Goal: Transaction & Acquisition: Purchase product/service

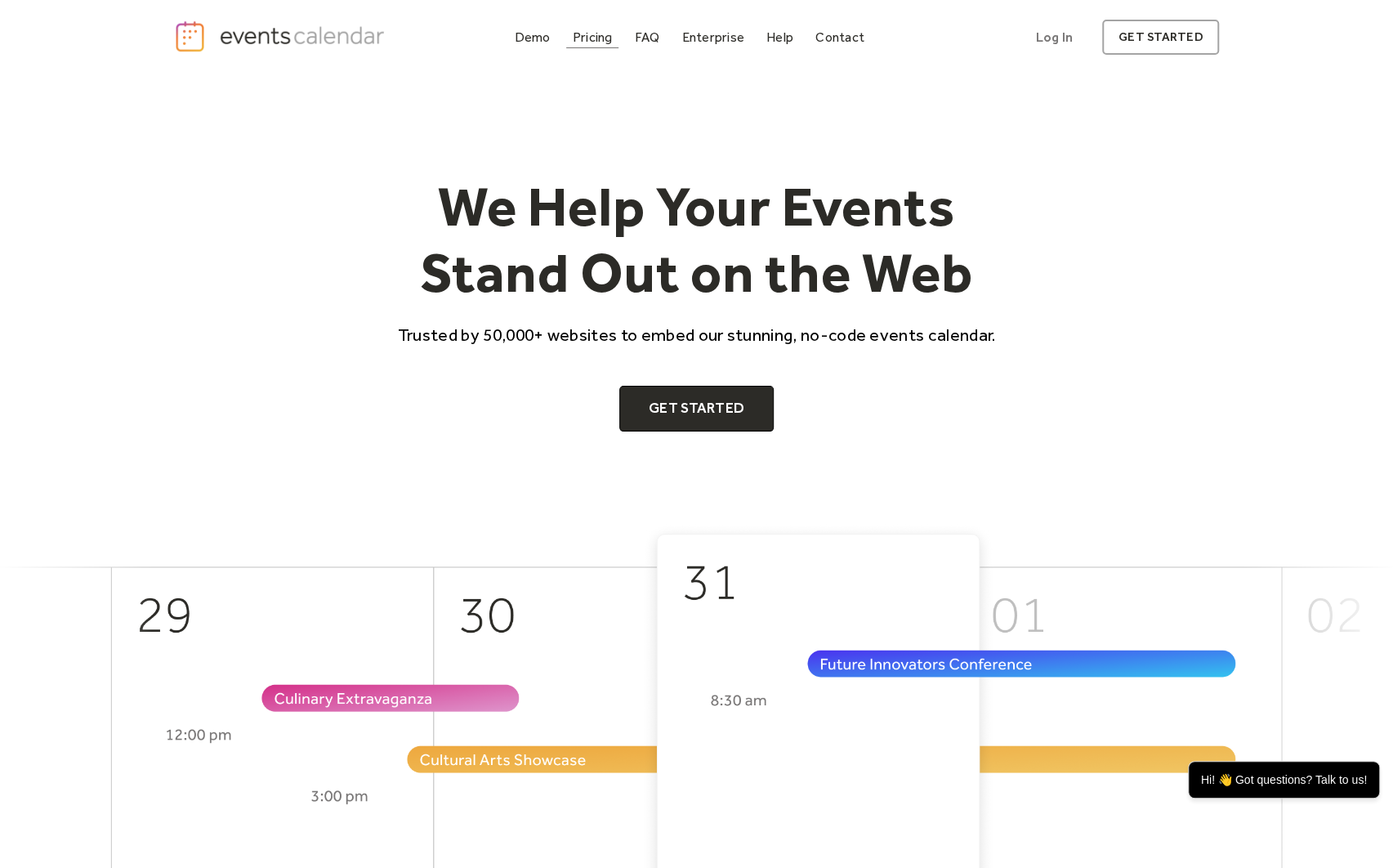
click at [583, 40] on div "Pricing" at bounding box center [592, 37] width 40 height 9
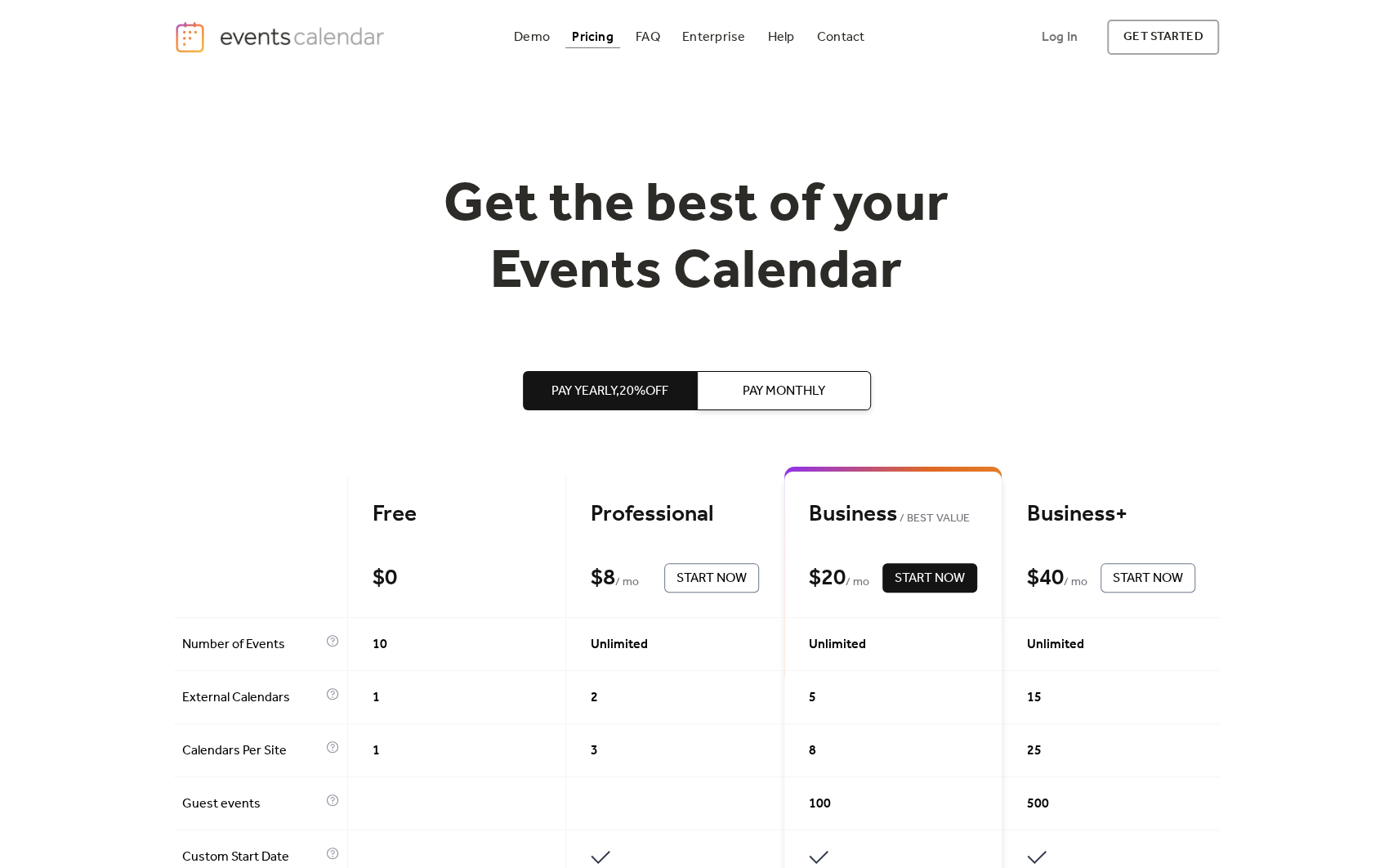
click at [293, 29] on img "home" at bounding box center [282, 37] width 215 height 33
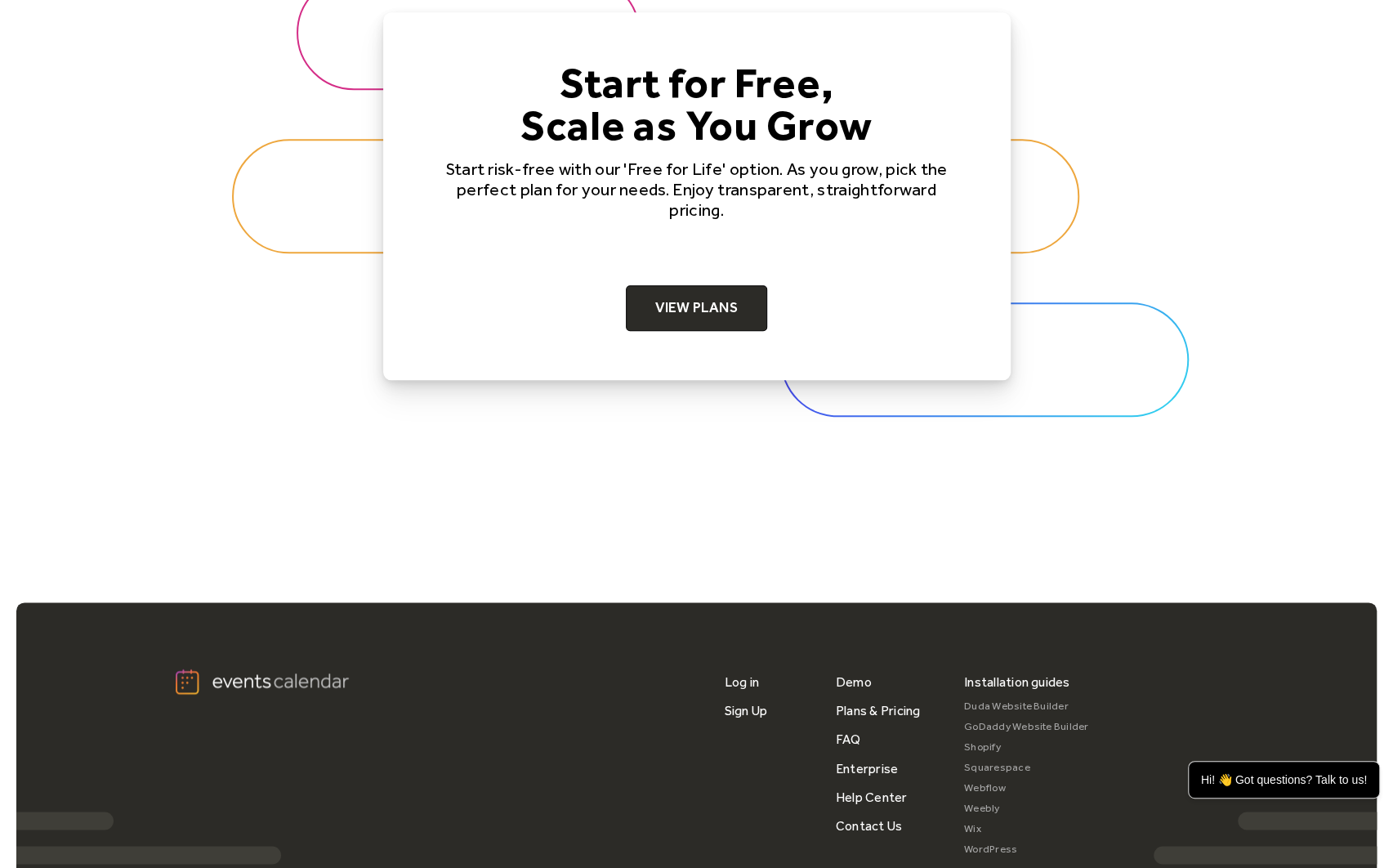
scroll to position [5229, 0]
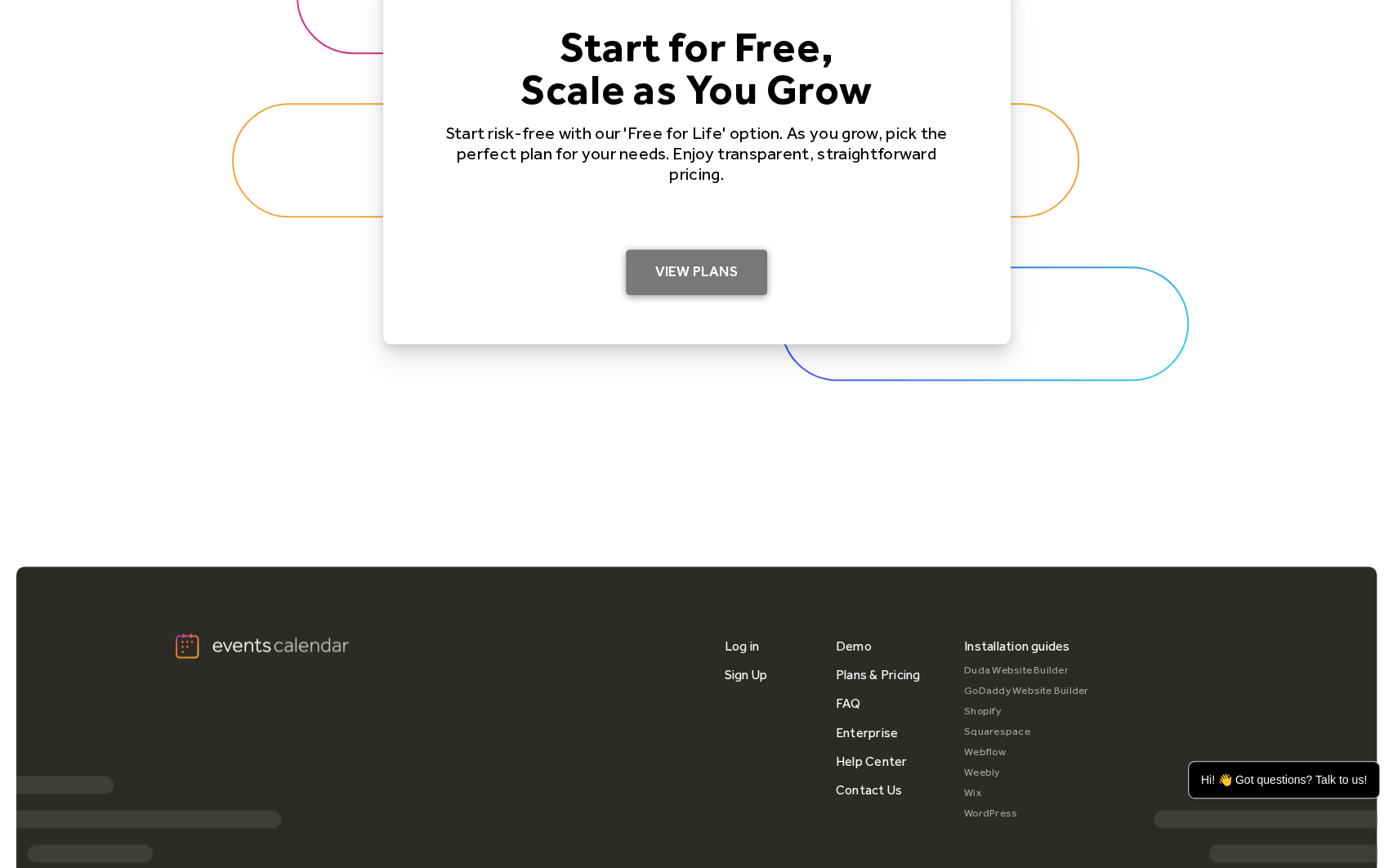
click at [721, 280] on link "View Plans" at bounding box center [696, 272] width 141 height 46
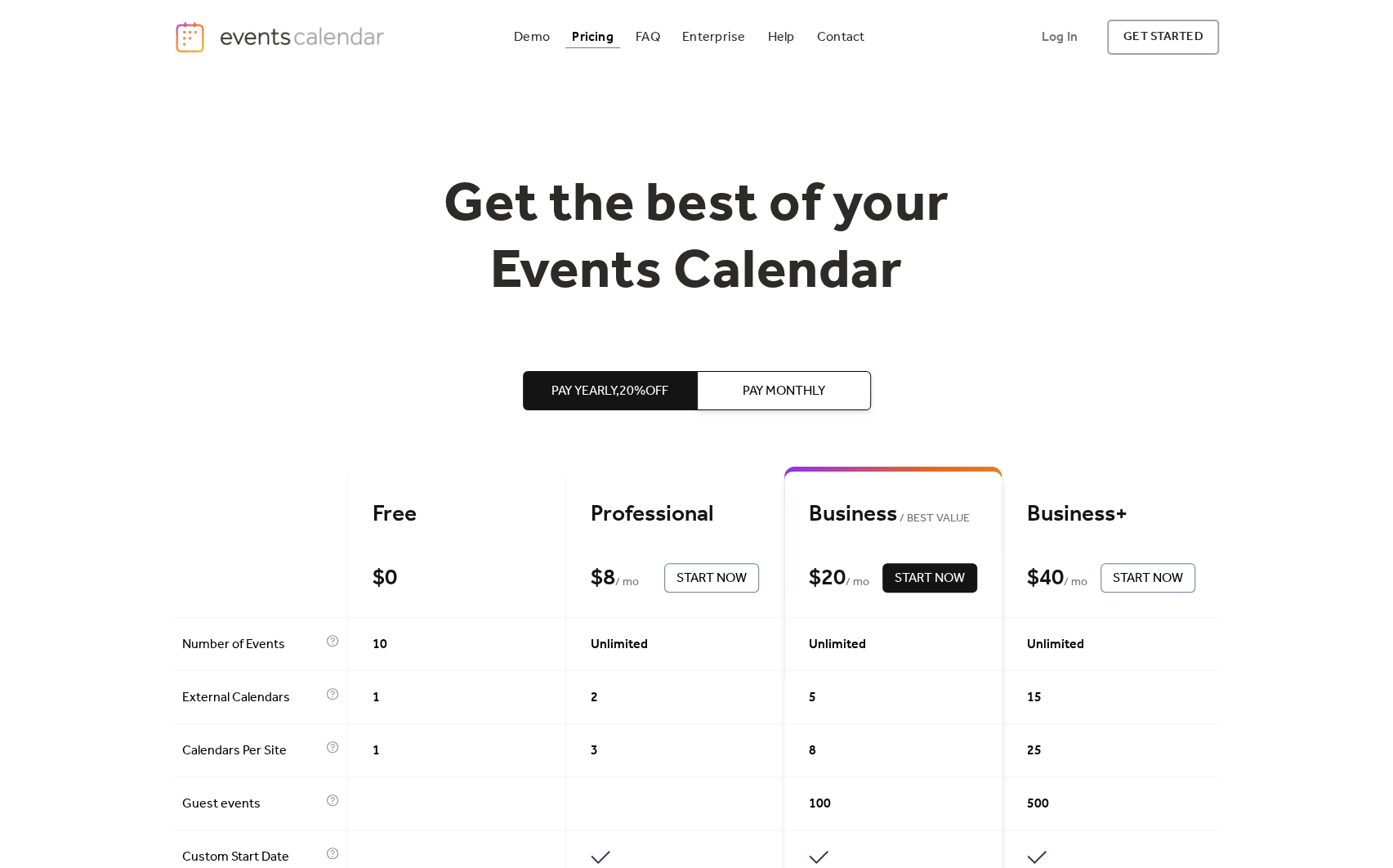
click at [787, 382] on span "Pay Monthly" at bounding box center [784, 391] width 83 height 20
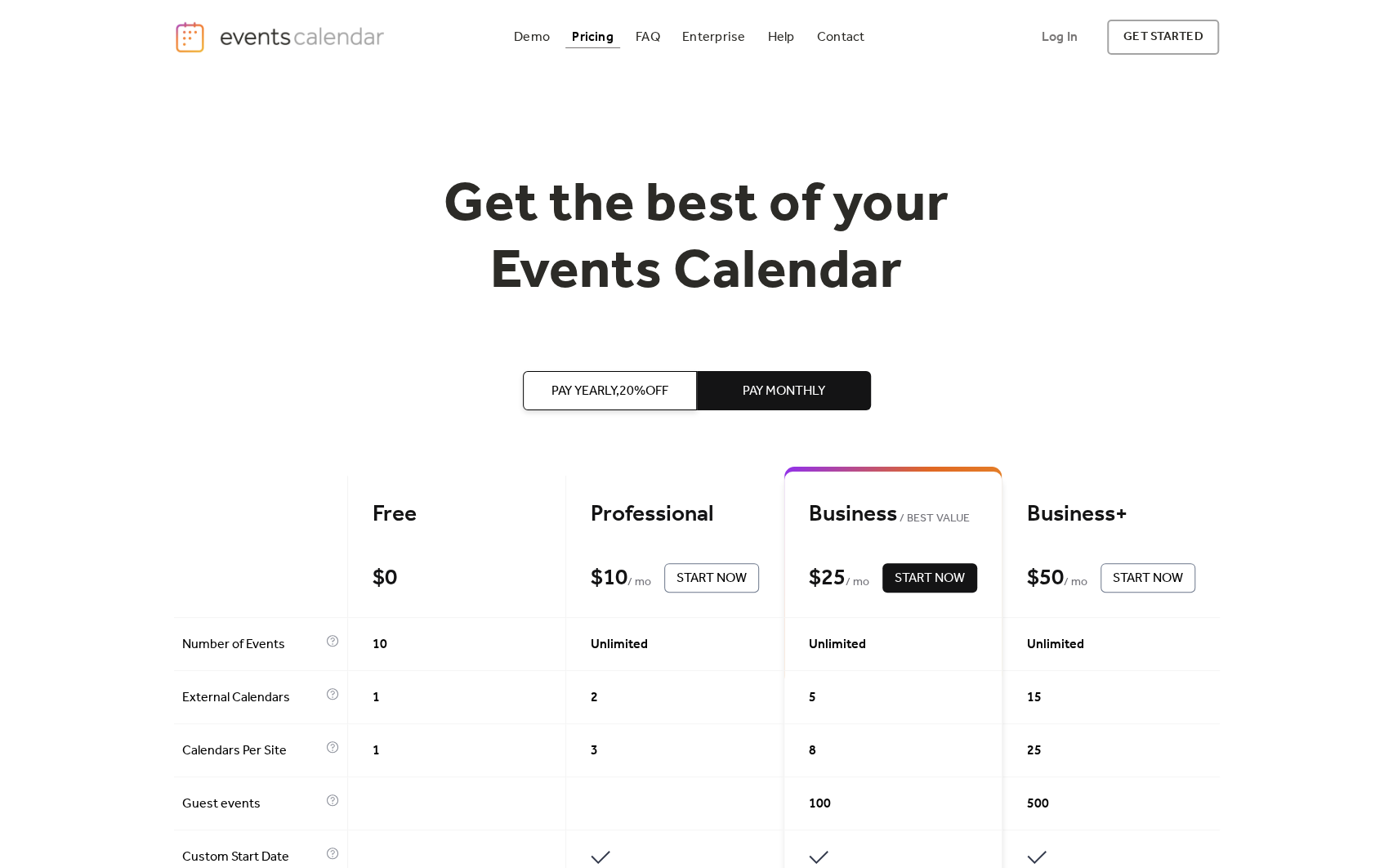
click at [628, 396] on span "Pay Yearly, 20% off" at bounding box center [609, 391] width 117 height 20
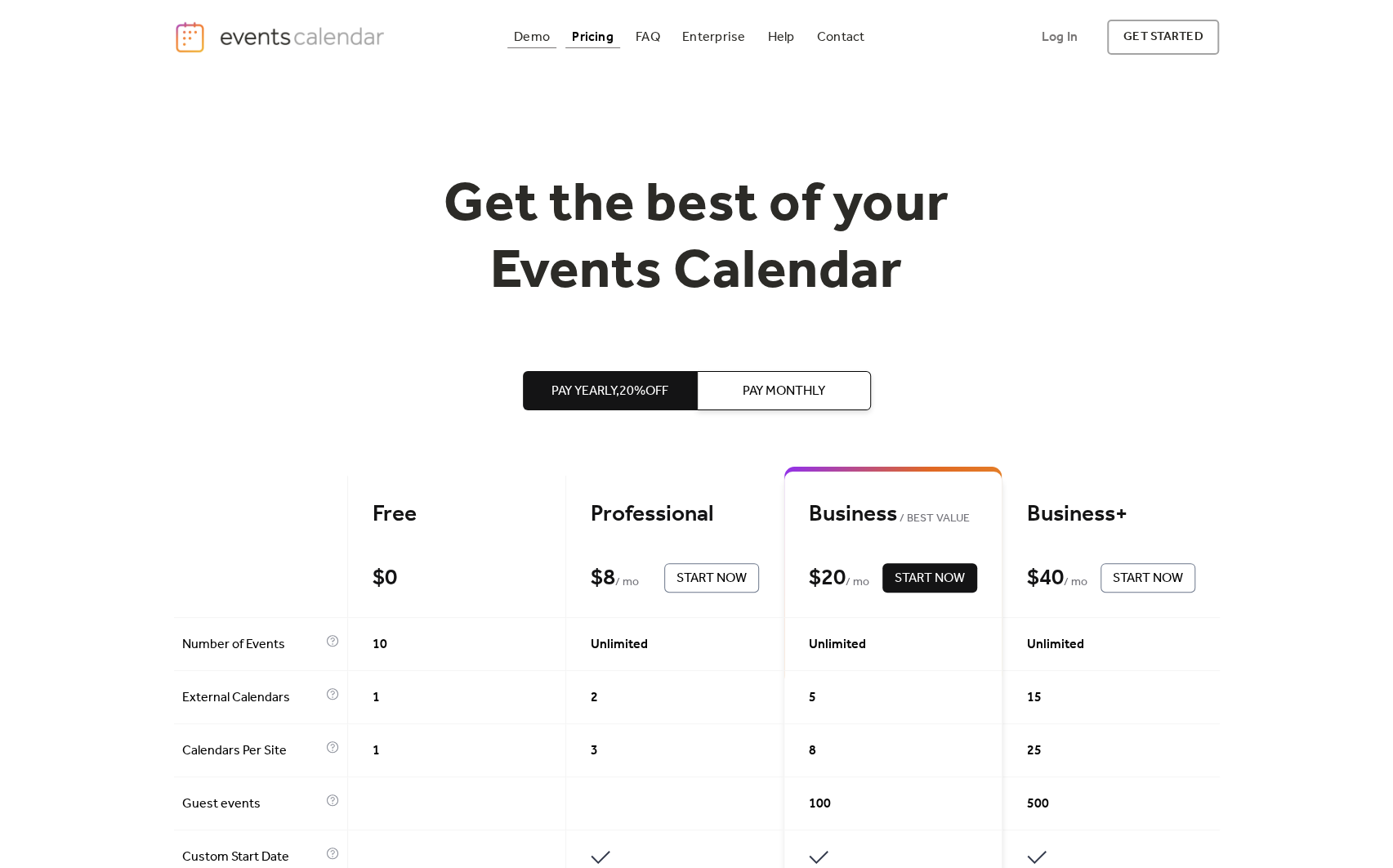
click at [537, 38] on div "Demo" at bounding box center [532, 37] width 36 height 9
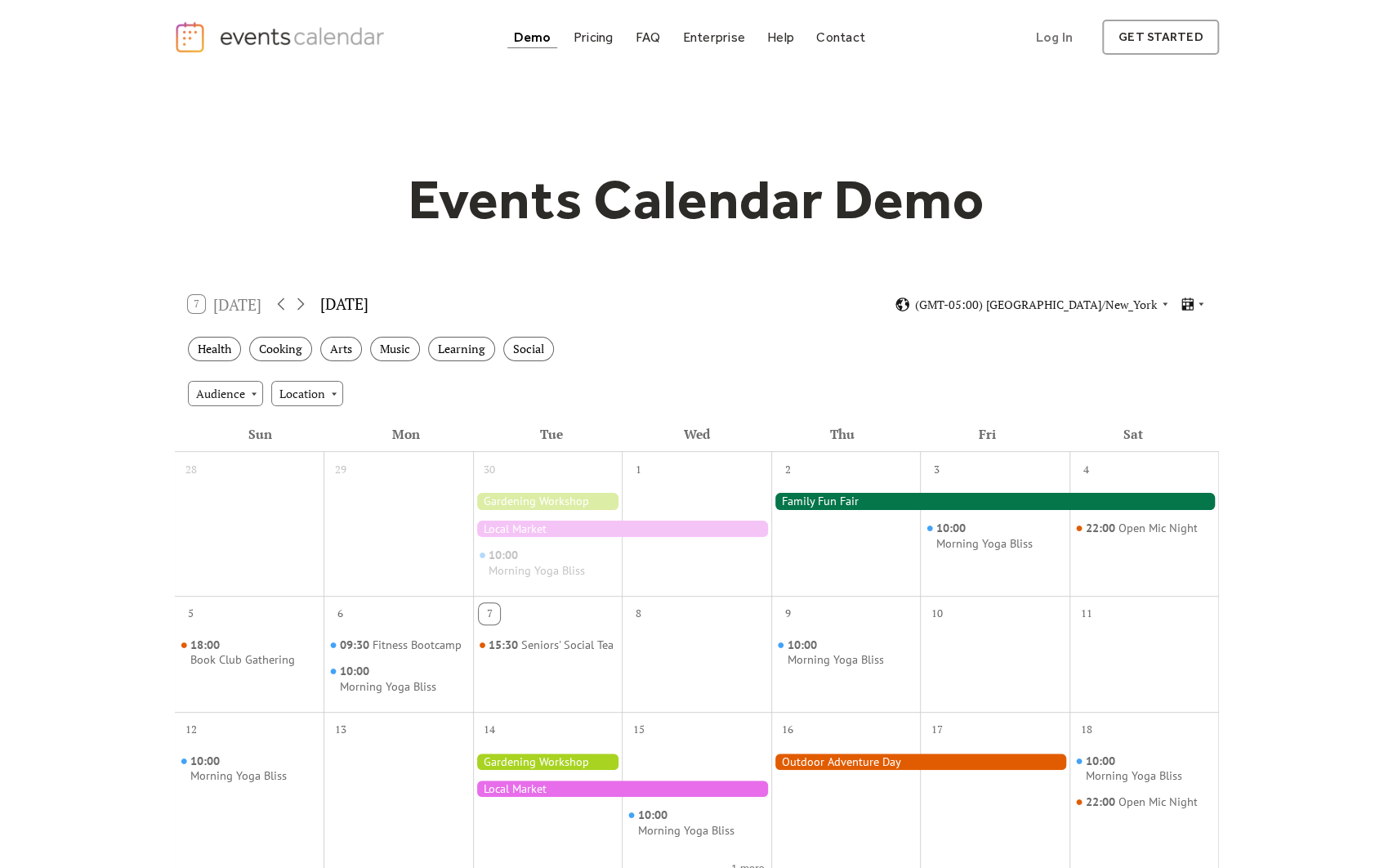
click at [704, 523] on div at bounding box center [622, 529] width 298 height 16
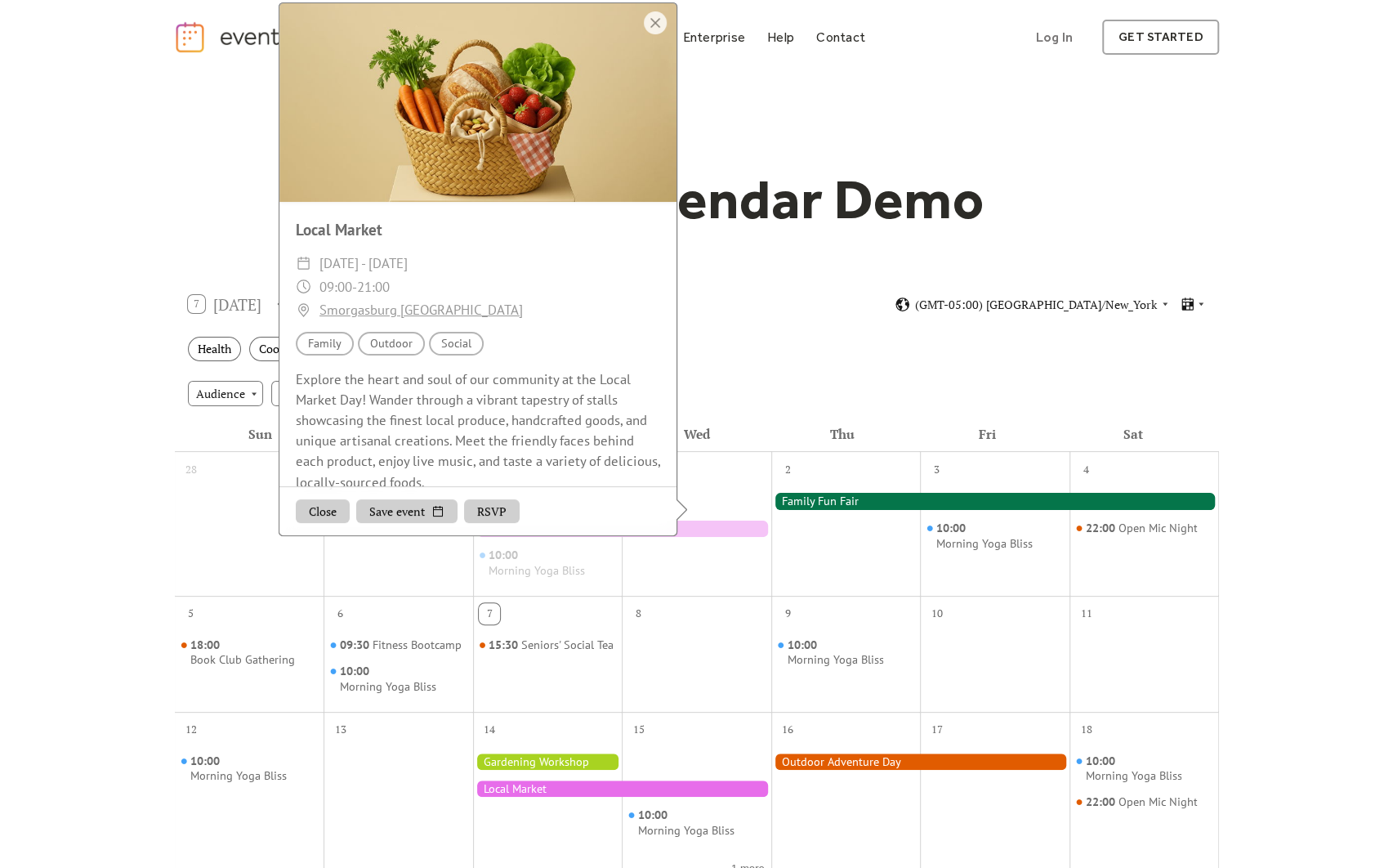
click at [761, 367] on div "Health Cooking Arts Music Learning Social" at bounding box center [696, 349] width 1044 height 45
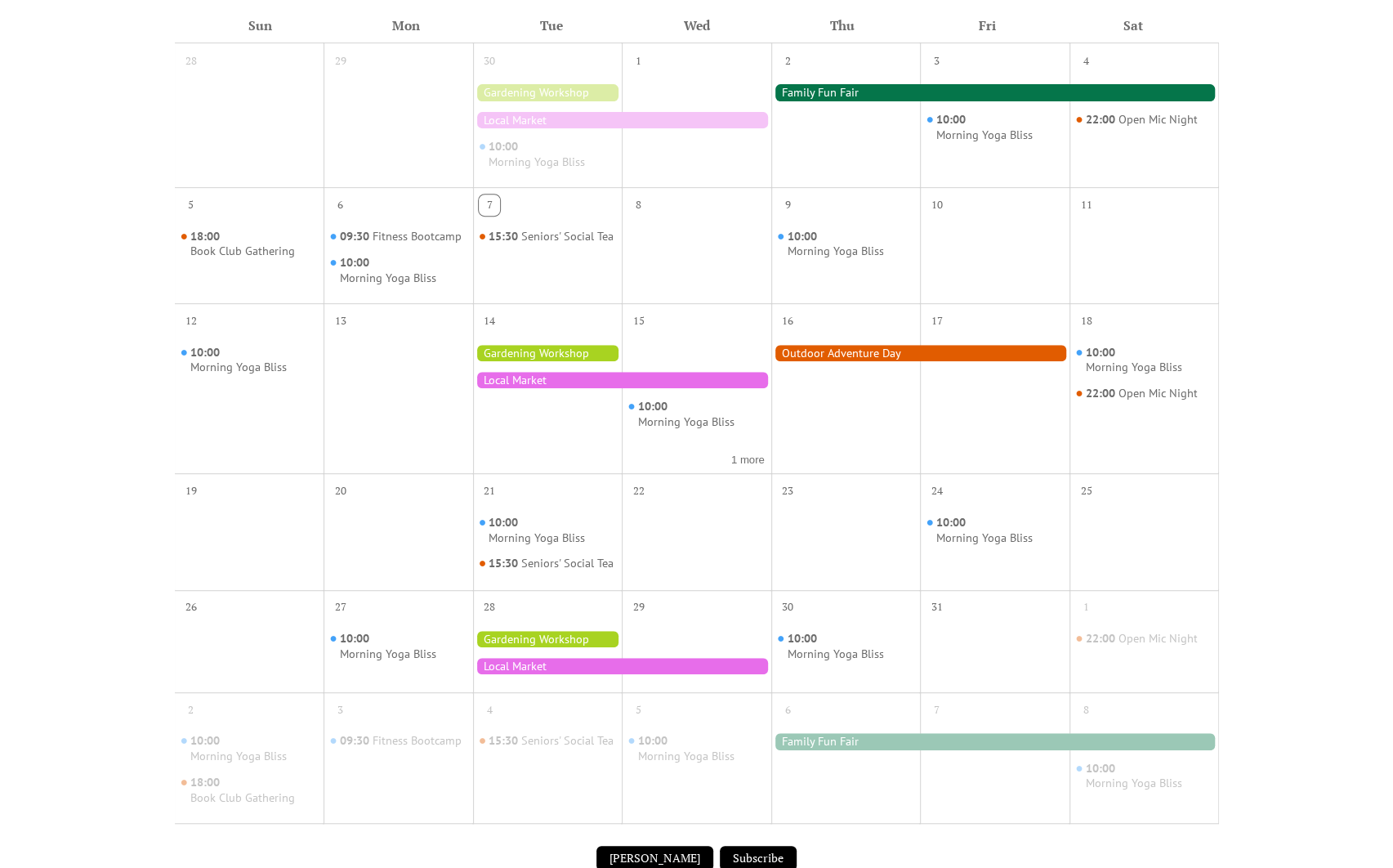
scroll to position [490, 0]
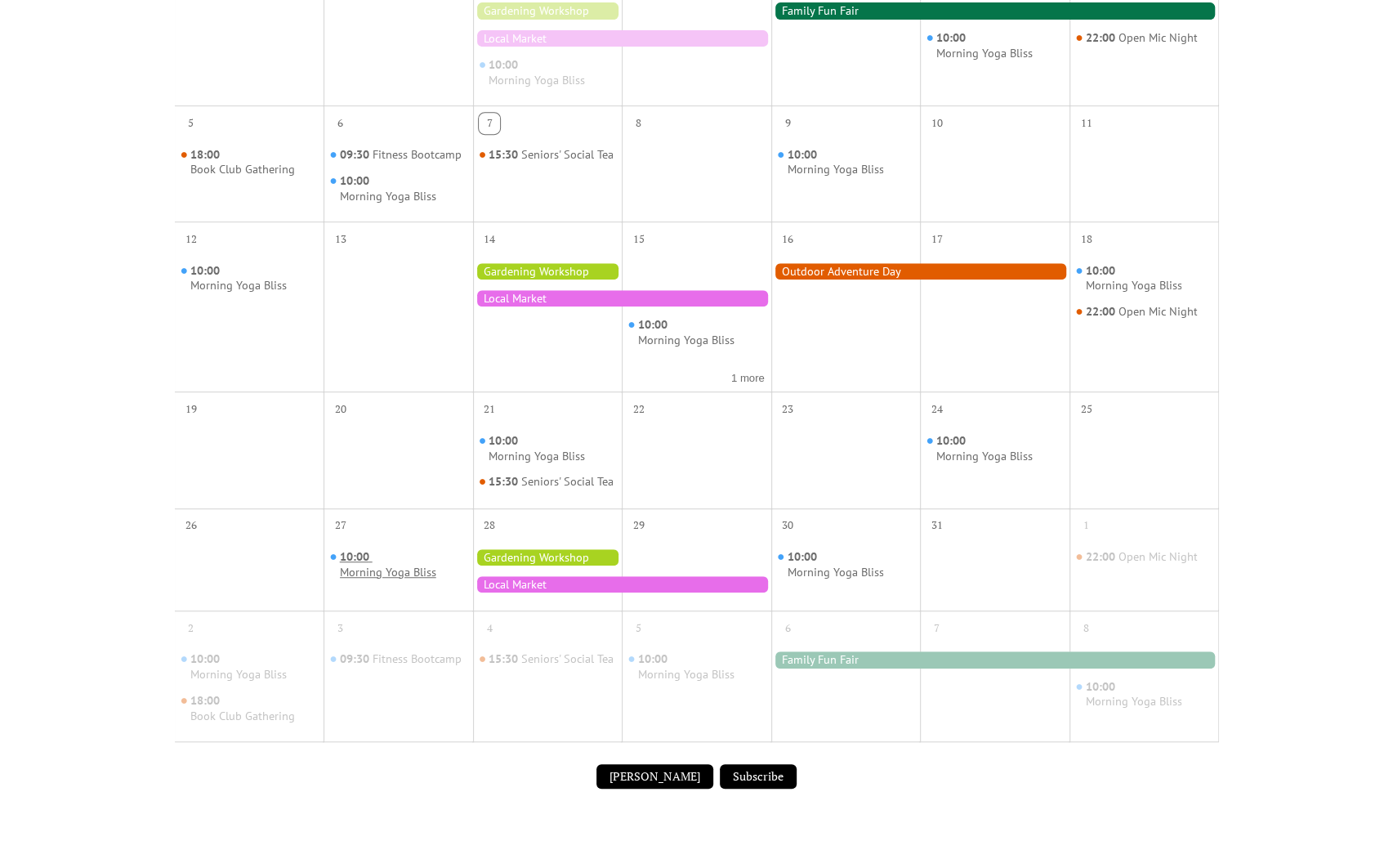
click at [364, 580] on div "Morning Yoga Bliss" at bounding box center [388, 572] width 96 height 15
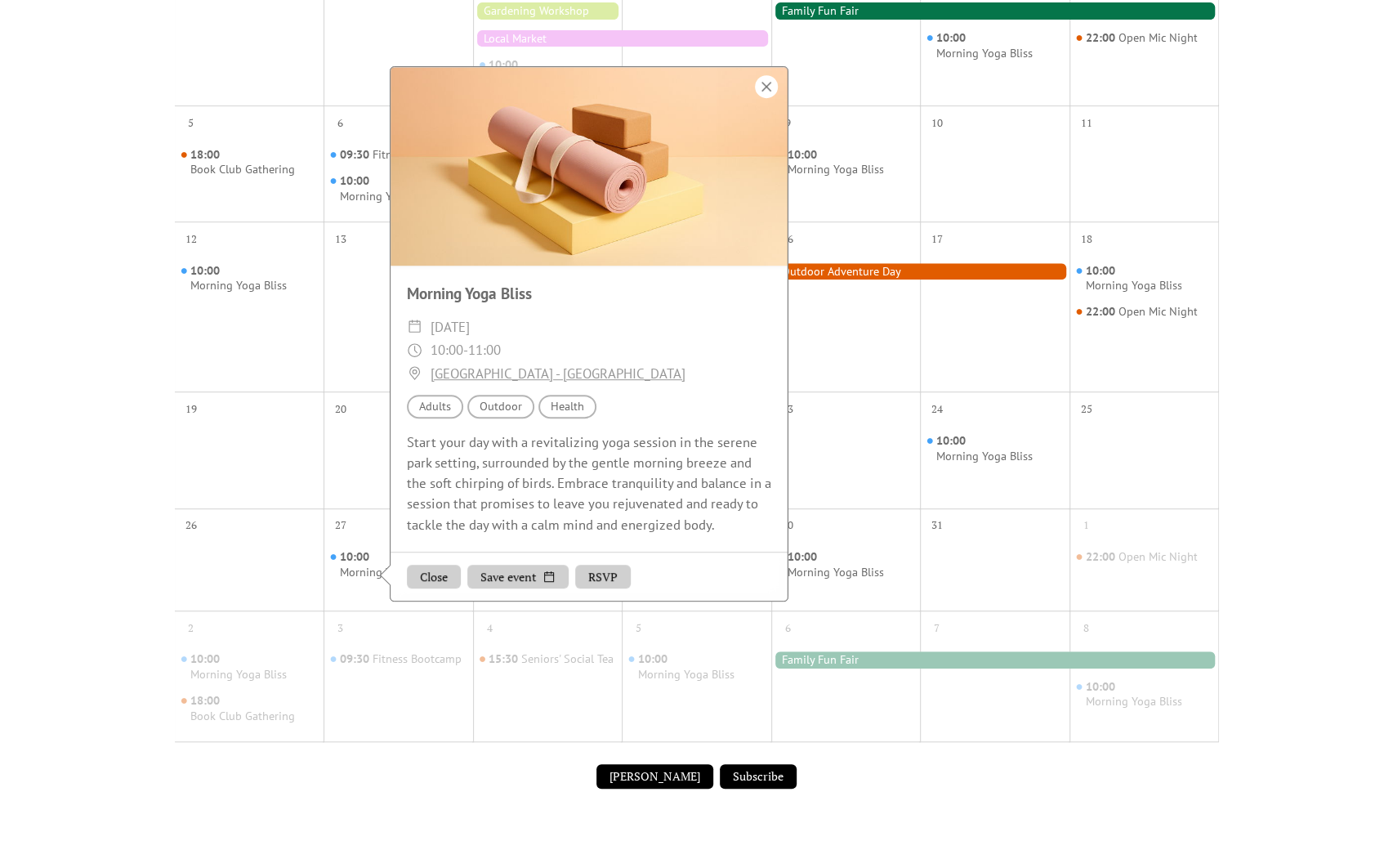
click at [767, 98] on div at bounding box center [766, 86] width 22 height 22
